Goal: Task Accomplishment & Management: Complete application form

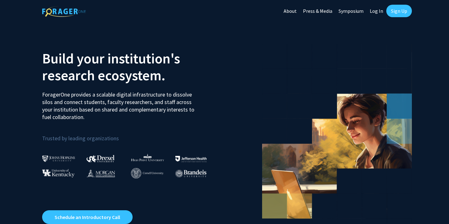
click at [375, 13] on link "Log In" at bounding box center [377, 11] width 20 height 22
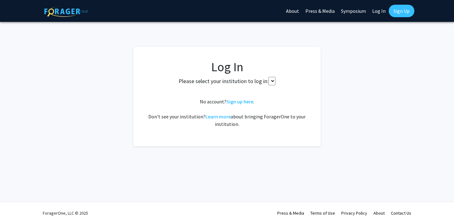
select select
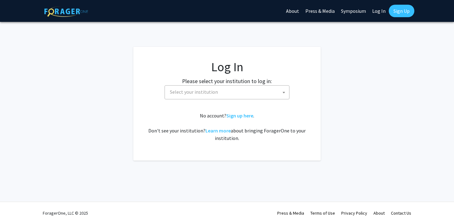
click at [238, 86] on span "Select your institution" at bounding box center [228, 92] width 122 height 13
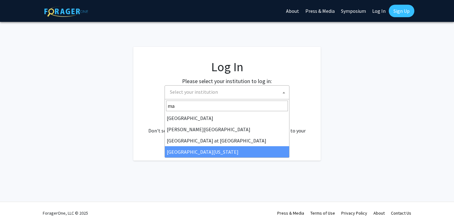
type input "ma"
select select "31"
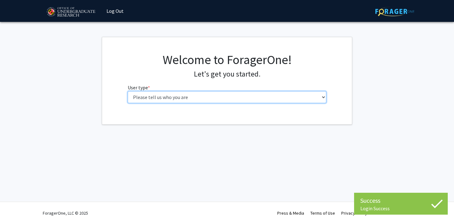
click at [189, 96] on select "Please tell us who you are Undergraduate Student Master's Student Doctoral Cand…" at bounding box center [227, 97] width 199 height 12
select select "1: undergrad"
click at [128, 91] on select "Please tell us who you are Undergraduate Student Master's Student Doctoral Cand…" at bounding box center [227, 97] width 199 height 12
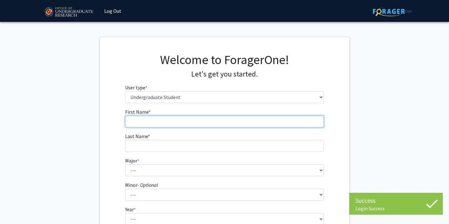
click at [244, 118] on input "First Name * required" at bounding box center [224, 121] width 199 height 12
type input "Keshav"
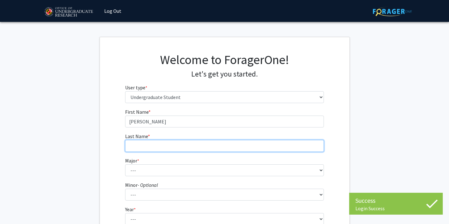
type input "Mittu"
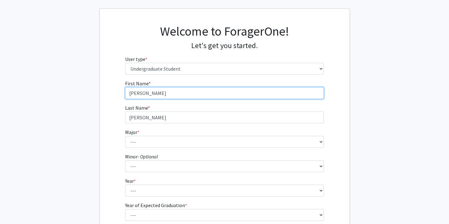
scroll to position [34, 0]
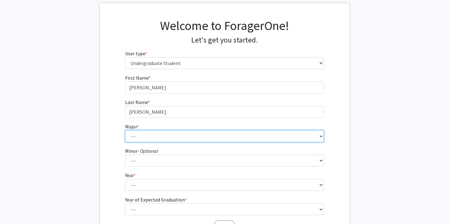
click at [172, 138] on select "--- Accounting Aerospace Engineering African American and Africana Studies Agri…" at bounding box center [224, 136] width 199 height 12
select select "69: 2370"
click at [125, 130] on select "--- Accounting Aerospace Engineering African American and Africana Studies Agri…" at bounding box center [224, 136] width 199 height 12
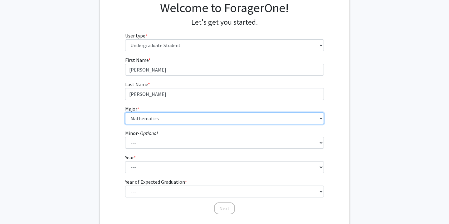
scroll to position [57, 0]
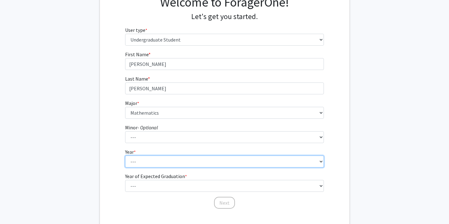
click at [154, 161] on select "--- First-year Sophomore Junior Senior Postbaccalaureate Certificate" at bounding box center [224, 161] width 199 height 12
select select "4: senior"
click at [125, 155] on select "--- First-year Sophomore Junior Senior Postbaccalaureate Certificate" at bounding box center [224, 161] width 199 height 12
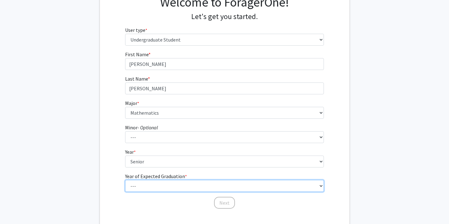
click at [152, 182] on select "--- 2025 2026 2027 2028 2029 2030 2031 2032 2033 2034" at bounding box center [224, 186] width 199 height 12
select select "2: 2026"
click at [125, 180] on select "--- 2025 2026 2027 2028 2029 2030 2031 2032 2033 2034" at bounding box center [224, 186] width 199 height 12
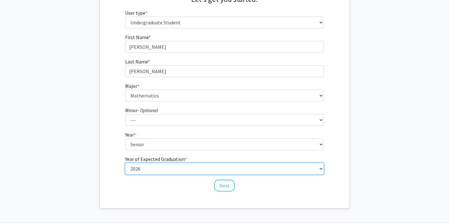
scroll to position [80, 0]
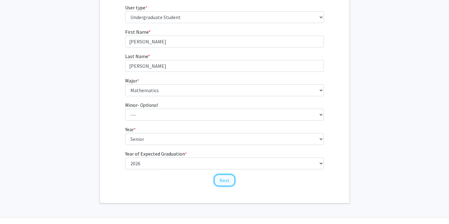
click at [218, 181] on button "Next" at bounding box center [224, 180] width 21 height 12
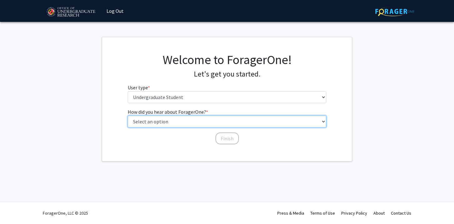
click at [183, 124] on select "Select an option Peer/student recommendation Faculty/staff recommendation Unive…" at bounding box center [227, 121] width 199 height 12
select select "4: university_email"
click at [128, 115] on select "Select an option Peer/student recommendation Faculty/staff recommendation Unive…" at bounding box center [227, 121] width 199 height 12
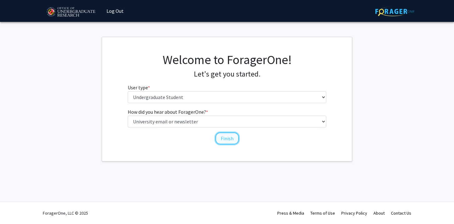
click at [225, 140] on button "Finish" at bounding box center [226, 138] width 23 height 12
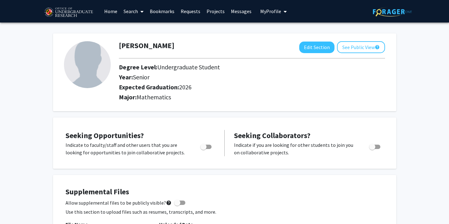
click at [140, 14] on span at bounding box center [141, 12] width 6 height 22
click at [134, 30] on span "Faculty/Staff" at bounding box center [143, 28] width 46 height 12
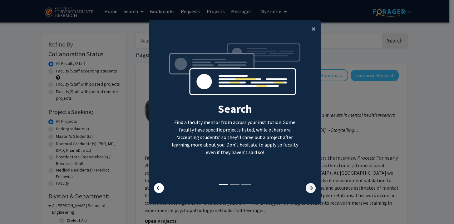
click at [306, 185] on icon at bounding box center [311, 188] width 10 height 10
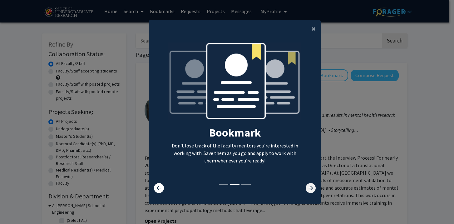
click at [306, 185] on icon at bounding box center [311, 188] width 10 height 10
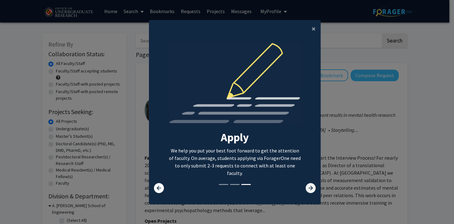
click at [306, 185] on icon at bounding box center [311, 188] width 10 height 10
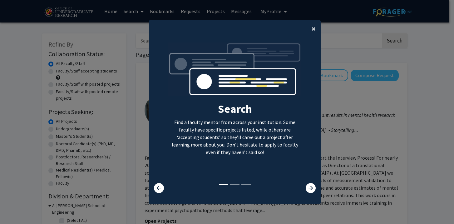
click at [311, 26] on span "×" at bounding box center [313, 29] width 4 height 10
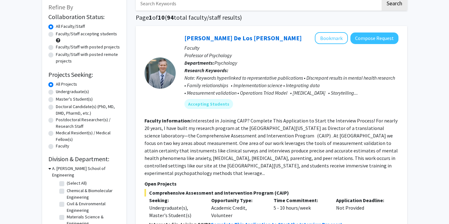
scroll to position [38, 0]
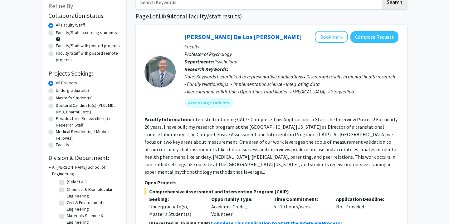
click at [56, 90] on label "Undergraduate(s)" at bounding box center [72, 90] width 33 height 7
click at [56, 90] on input "Undergraduate(s)" at bounding box center [58, 89] width 4 height 4
radio input "true"
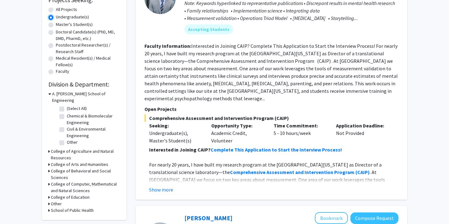
scroll to position [113, 0]
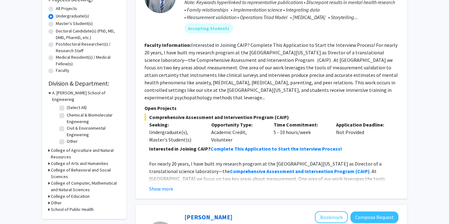
click at [51, 93] on div "A. James Clark School of Engineering" at bounding box center [84, 96] width 72 height 13
click at [50, 93] on icon at bounding box center [49, 93] width 3 height 7
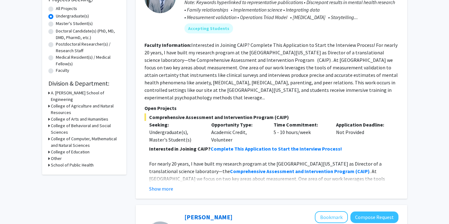
click at [48, 100] on div "Refine By Collaboration Status: Collaboration Status All Faculty/Staff Collabor…" at bounding box center [84, 48] width 84 height 254
click at [49, 103] on icon at bounding box center [49, 106] width 2 height 7
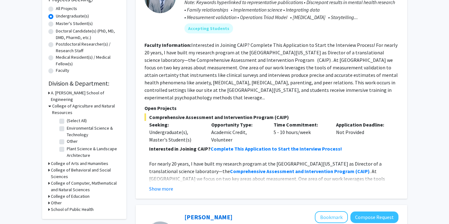
click at [49, 103] on icon at bounding box center [49, 106] width 3 height 7
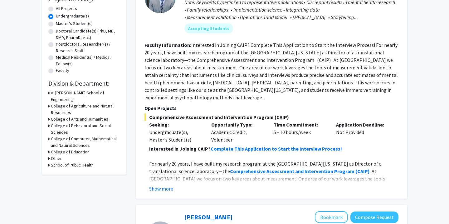
click at [49, 122] on icon at bounding box center [49, 125] width 2 height 7
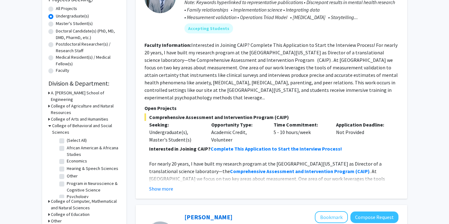
click at [67, 158] on label "Economics" at bounding box center [77, 161] width 20 height 7
click at [67, 158] on input "Economics" at bounding box center [69, 160] width 4 height 4
checkbox input "true"
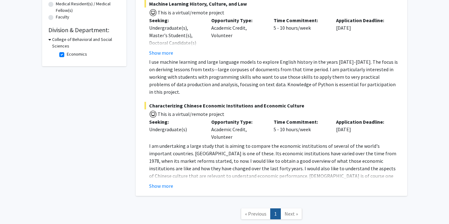
scroll to position [168, 0]
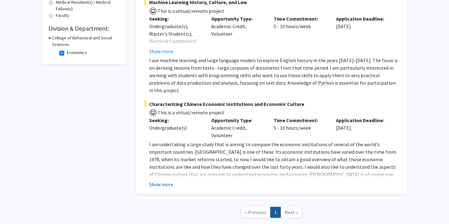
click at [162, 180] on button "Show more" at bounding box center [161, 183] width 24 height 7
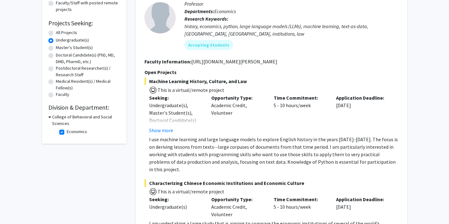
scroll to position [85, 0]
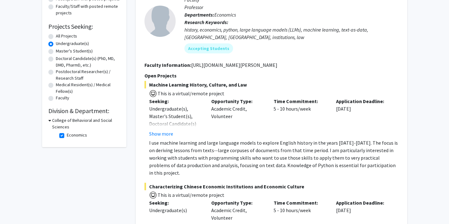
click at [50, 121] on icon at bounding box center [49, 120] width 3 height 7
click at [49, 121] on icon at bounding box center [49, 120] width 2 height 7
click at [67, 135] on label "Economics" at bounding box center [77, 135] width 20 height 7
click at [67, 135] on input "Economics" at bounding box center [69, 134] width 4 height 4
checkbox input "false"
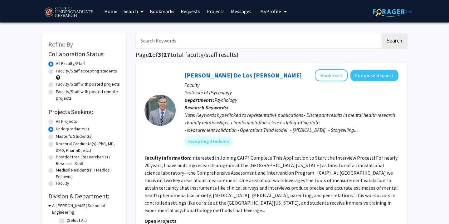
click at [176, 45] on input "Search Keywords" at bounding box center [258, 40] width 245 height 14
type input "data"
click at [392, 35] on button "Search" at bounding box center [395, 40] width 26 height 14
radio input "true"
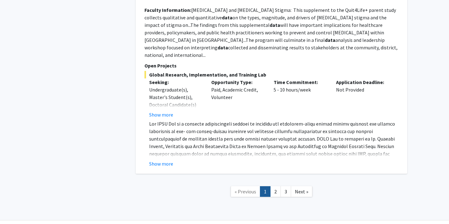
scroll to position [1786, 0]
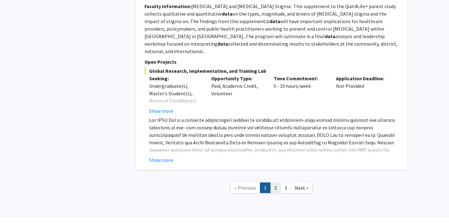
click at [272, 182] on link "2" at bounding box center [275, 187] width 11 height 11
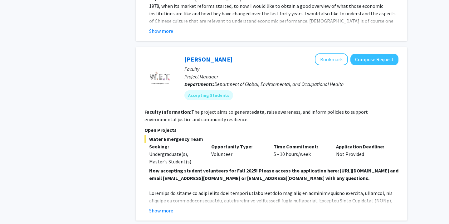
scroll to position [962, 0]
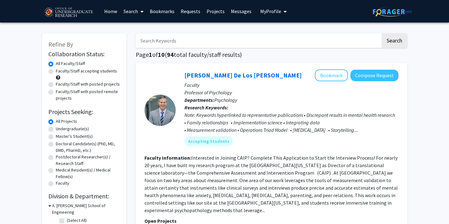
click at [71, 71] on label "Faculty/Staff accepting students" at bounding box center [86, 71] width 61 height 7
click at [60, 71] on input "Faculty/Staff accepting students" at bounding box center [58, 70] width 4 height 4
radio input "true"
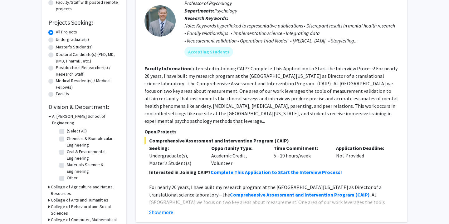
scroll to position [96, 0]
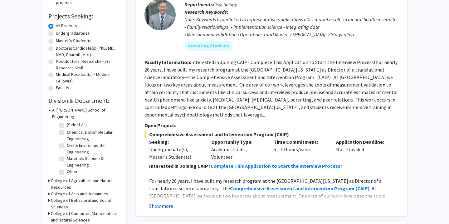
click at [171, 202] on button "Show more" at bounding box center [161, 205] width 24 height 7
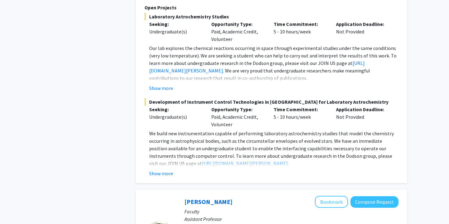
scroll to position [881, 0]
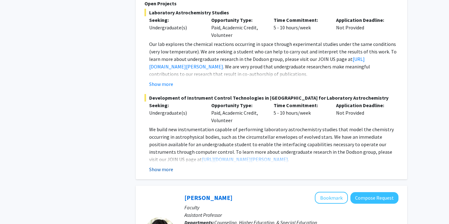
click at [165, 165] on button "Show more" at bounding box center [161, 168] width 24 height 7
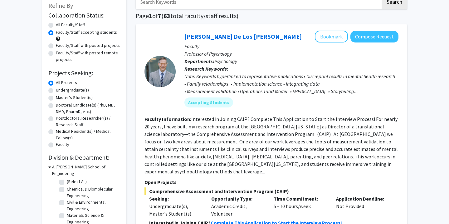
scroll to position [0, 0]
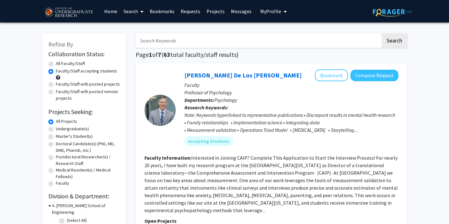
click at [180, 45] on input "Search Keywords" at bounding box center [258, 40] width 245 height 14
type input "data analysis"
click at [392, 42] on button "Search" at bounding box center [395, 40] width 26 height 14
radio input "true"
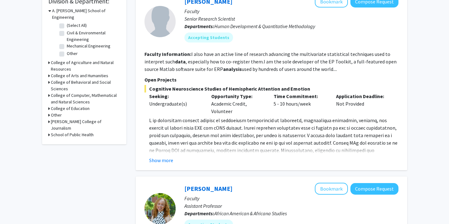
scroll to position [204, 0]
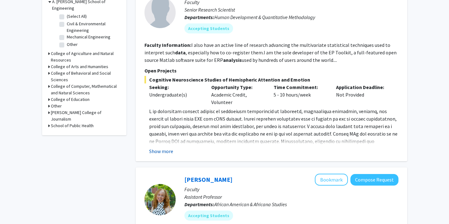
click at [166, 150] on button "Show more" at bounding box center [161, 150] width 24 height 7
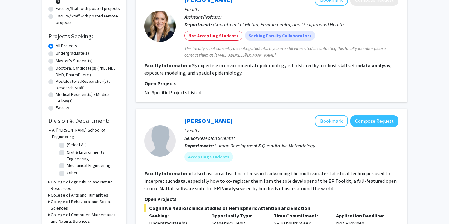
scroll to position [0, 0]
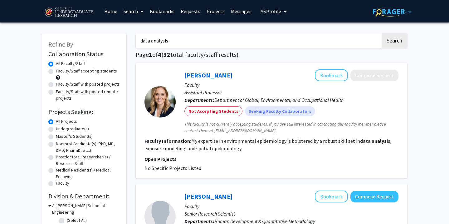
click at [288, 41] on input "data analysis" at bounding box center [258, 40] width 245 height 14
type input "d"
type input "machine learning"
click at [394, 39] on button "Search" at bounding box center [395, 40] width 26 height 14
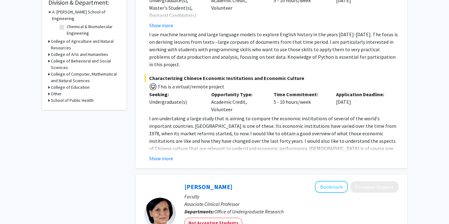
scroll to position [190, 0]
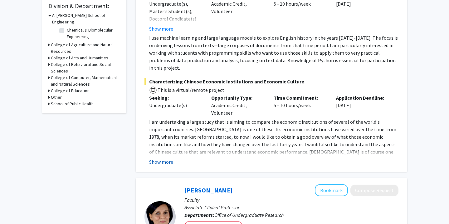
click at [164, 158] on button "Show more" at bounding box center [161, 161] width 24 height 7
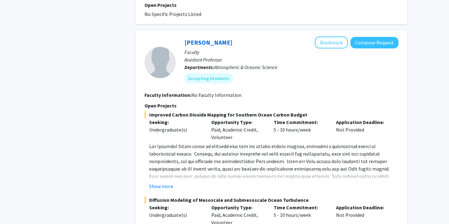
scroll to position [676, 0]
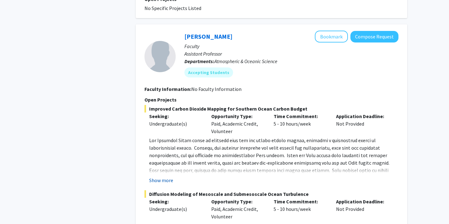
click at [164, 176] on button "Show more" at bounding box center [161, 179] width 24 height 7
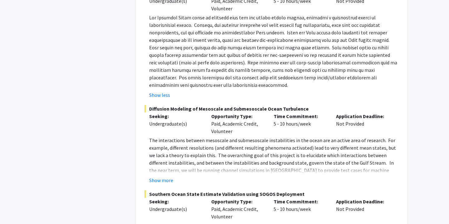
scroll to position [799, 0]
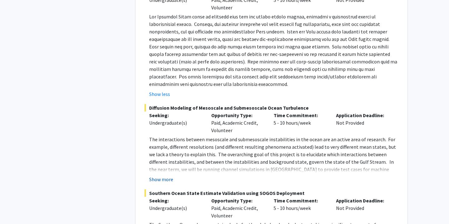
click at [162, 175] on button "Show more" at bounding box center [161, 178] width 24 height 7
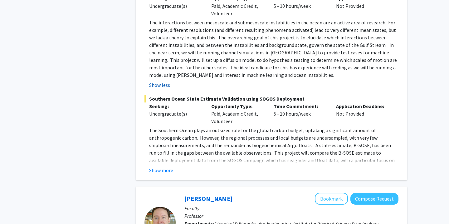
scroll to position [917, 0]
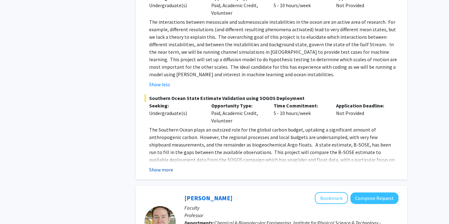
click at [162, 166] on button "Show more" at bounding box center [161, 169] width 24 height 7
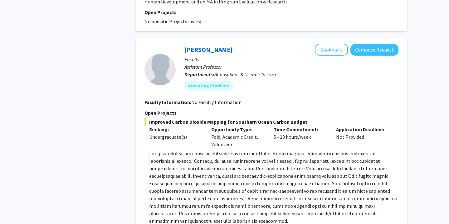
scroll to position [638, 0]
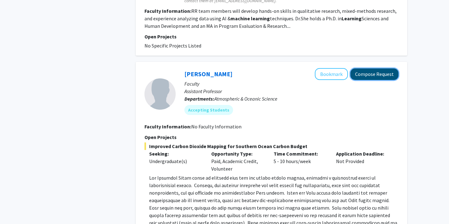
click at [362, 68] on button "Compose Request" at bounding box center [374, 74] width 48 height 12
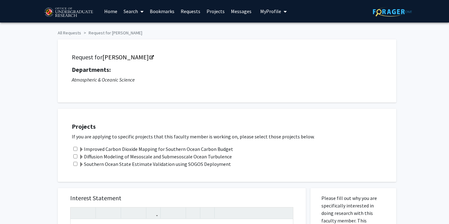
scroll to position [273, 0]
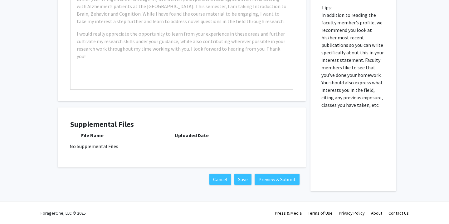
click at [108, 150] on div "Supplemental Files File Name Uploaded Date No Supplemental Files" at bounding box center [181, 137] width 223 height 35
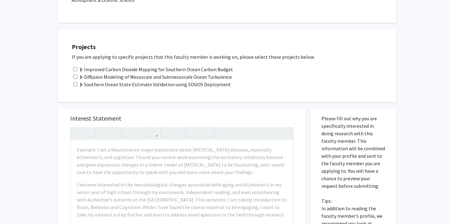
scroll to position [0, 0]
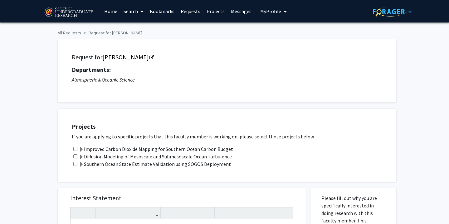
click at [81, 148] on span at bounding box center [81, 149] width 5 height 5
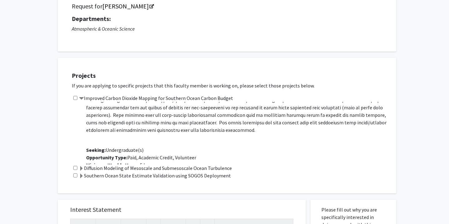
scroll to position [52, 0]
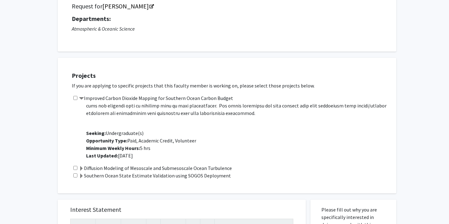
click at [82, 168] on span at bounding box center [81, 168] width 5 height 5
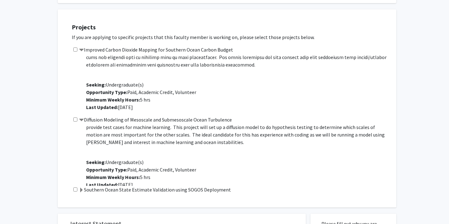
scroll to position [36, 0]
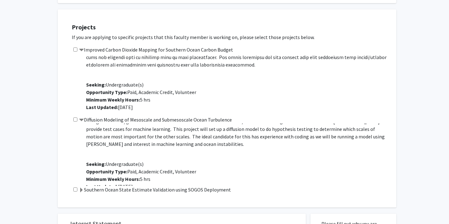
click at [82, 190] on span at bounding box center [81, 190] width 5 height 5
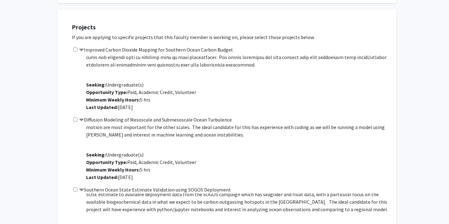
scroll to position [37, 0]
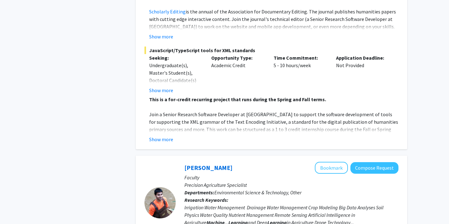
scroll to position [1840, 0]
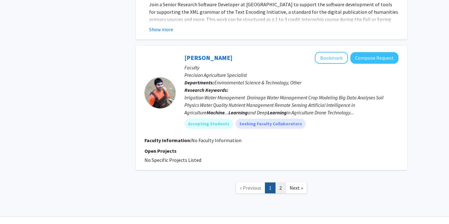
click at [278, 182] on link "2" at bounding box center [280, 187] width 11 height 11
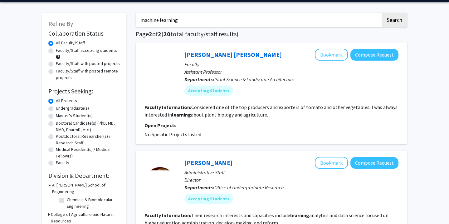
scroll to position [25, 0]
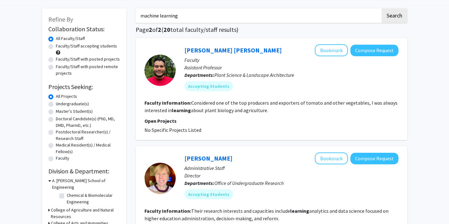
click at [56, 47] on label "Faculty/Staff accepting students" at bounding box center [86, 46] width 61 height 7
click at [56, 47] on input "Faculty/Staff accepting students" at bounding box center [58, 45] width 4 height 4
radio input "true"
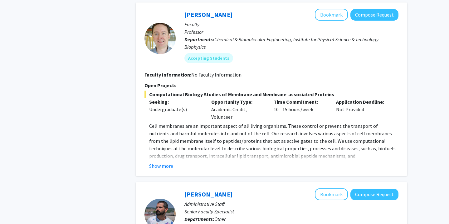
scroll to position [715, 0]
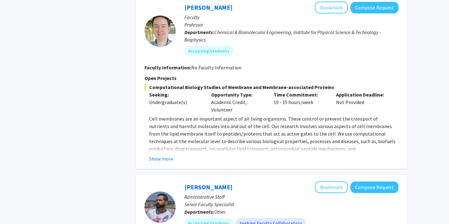
click at [164, 155] on div "Jeffery Klauda Bookmark Compose Request Faculty Professor Departments: Chemical…" at bounding box center [272, 81] width 272 height 173
click at [161, 155] on button "Show more" at bounding box center [161, 158] width 24 height 7
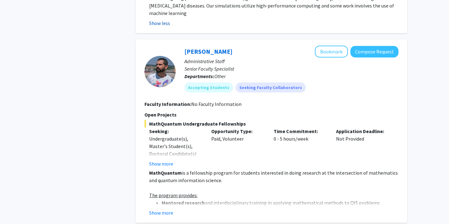
scroll to position [894, 0]
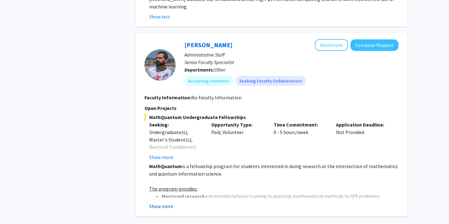
click at [164, 202] on button "Show more" at bounding box center [161, 205] width 24 height 7
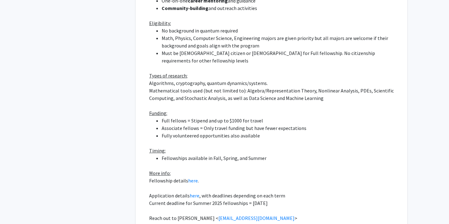
scroll to position [1138, 0]
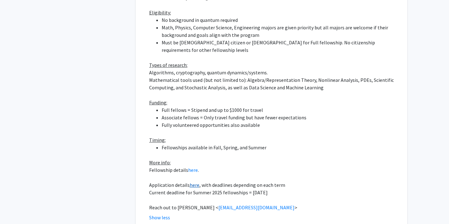
click at [192, 182] on link "here" at bounding box center [195, 185] width 10 height 6
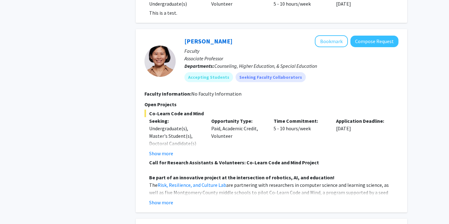
scroll to position [2042, 0]
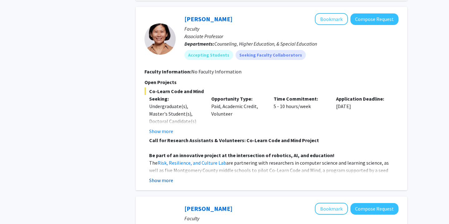
click at [165, 176] on button "Show more" at bounding box center [161, 179] width 24 height 7
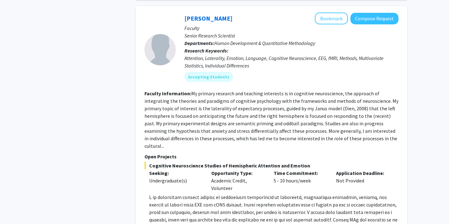
scroll to position [2541, 0]
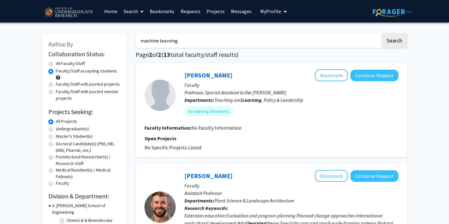
click at [198, 43] on input "machine learning" at bounding box center [258, 40] width 245 height 14
type input "m"
click at [392, 40] on button "Search" at bounding box center [395, 40] width 26 height 14
radio input "true"
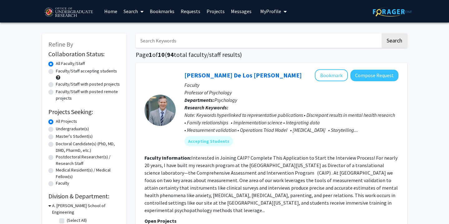
click at [66, 70] on label "Faculty/Staff accepting students" at bounding box center [86, 71] width 61 height 7
click at [60, 70] on input "Faculty/Staff accepting students" at bounding box center [58, 70] width 4 height 4
radio input "true"
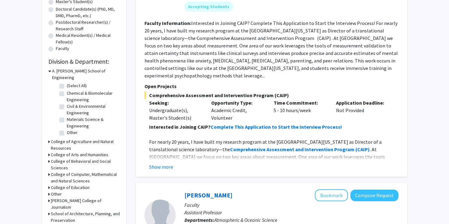
scroll to position [147, 0]
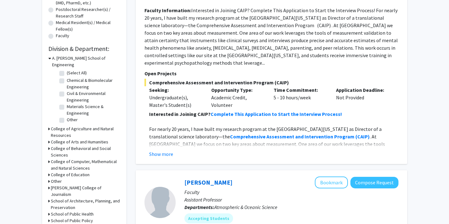
click at [48, 158] on icon at bounding box center [49, 161] width 2 height 7
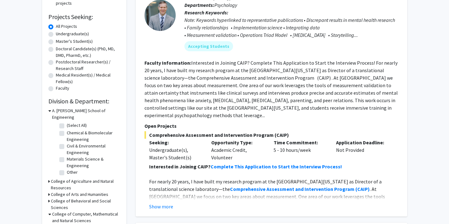
scroll to position [97, 0]
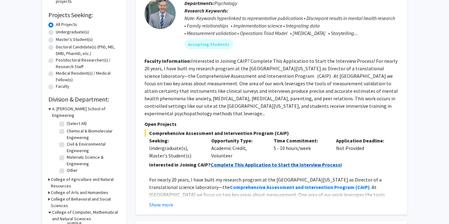
click at [231, 161] on strong "Complete This Application to Start the Interview Process!" at bounding box center [276, 164] width 131 height 6
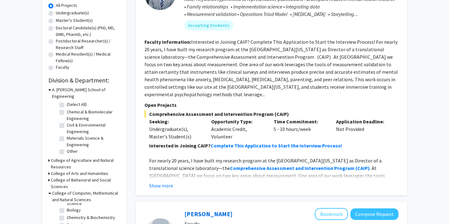
scroll to position [0, 0]
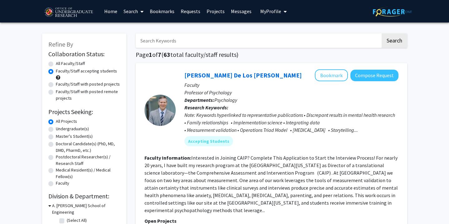
click at [206, 38] on input "Search Keywords" at bounding box center [258, 40] width 245 height 14
type input "data science"
click at [382, 33] on button "Search" at bounding box center [395, 40] width 26 height 14
radio input "true"
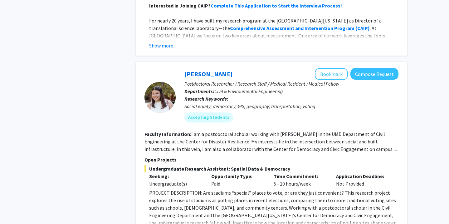
scroll to position [437, 0]
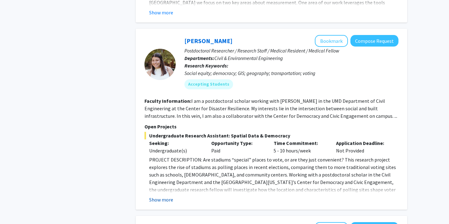
click at [162, 196] on button "Show more" at bounding box center [161, 199] width 24 height 7
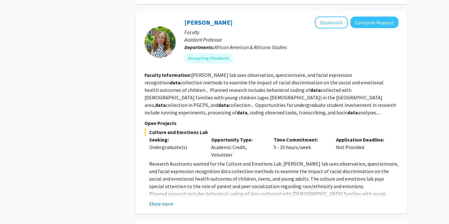
scroll to position [1132, 0]
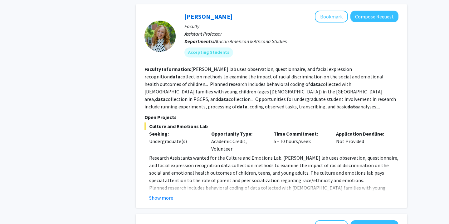
click at [164, 172] on div "Angel Dunbar Bookmark Compose Request Faculty Assistant Professor Departments: …" at bounding box center [272, 105] width 272 height 203
click at [159, 194] on button "Show more" at bounding box center [161, 197] width 24 height 7
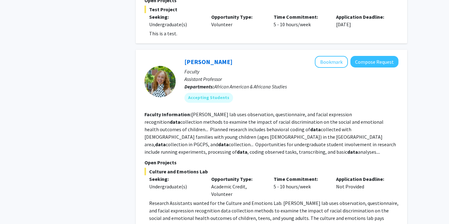
scroll to position [1078, 0]
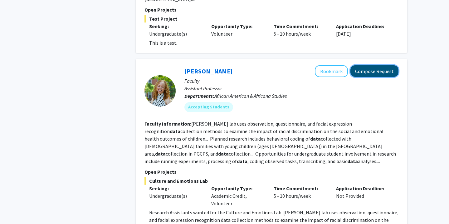
click at [374, 65] on button "Compose Request" at bounding box center [374, 71] width 48 height 12
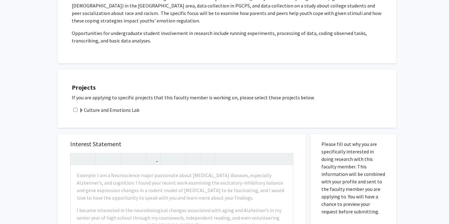
scroll to position [171, 0]
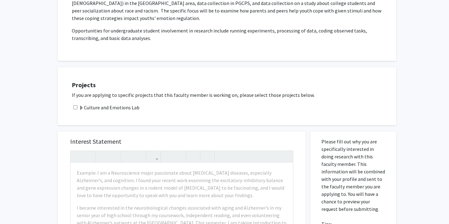
click at [75, 105] on input "checkbox" at bounding box center [75, 107] width 4 height 4
checkbox input "true"
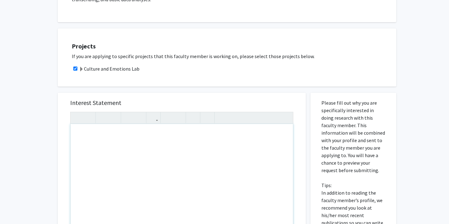
click at [115, 147] on div "Note to users with screen readers: Please press Alt+0 or Option+0 to deactivate…" at bounding box center [182, 195] width 223 height 143
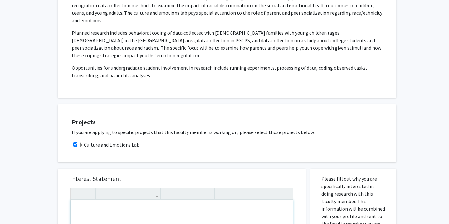
scroll to position [72, 0]
